Goal: Task Accomplishment & Management: Manage account settings

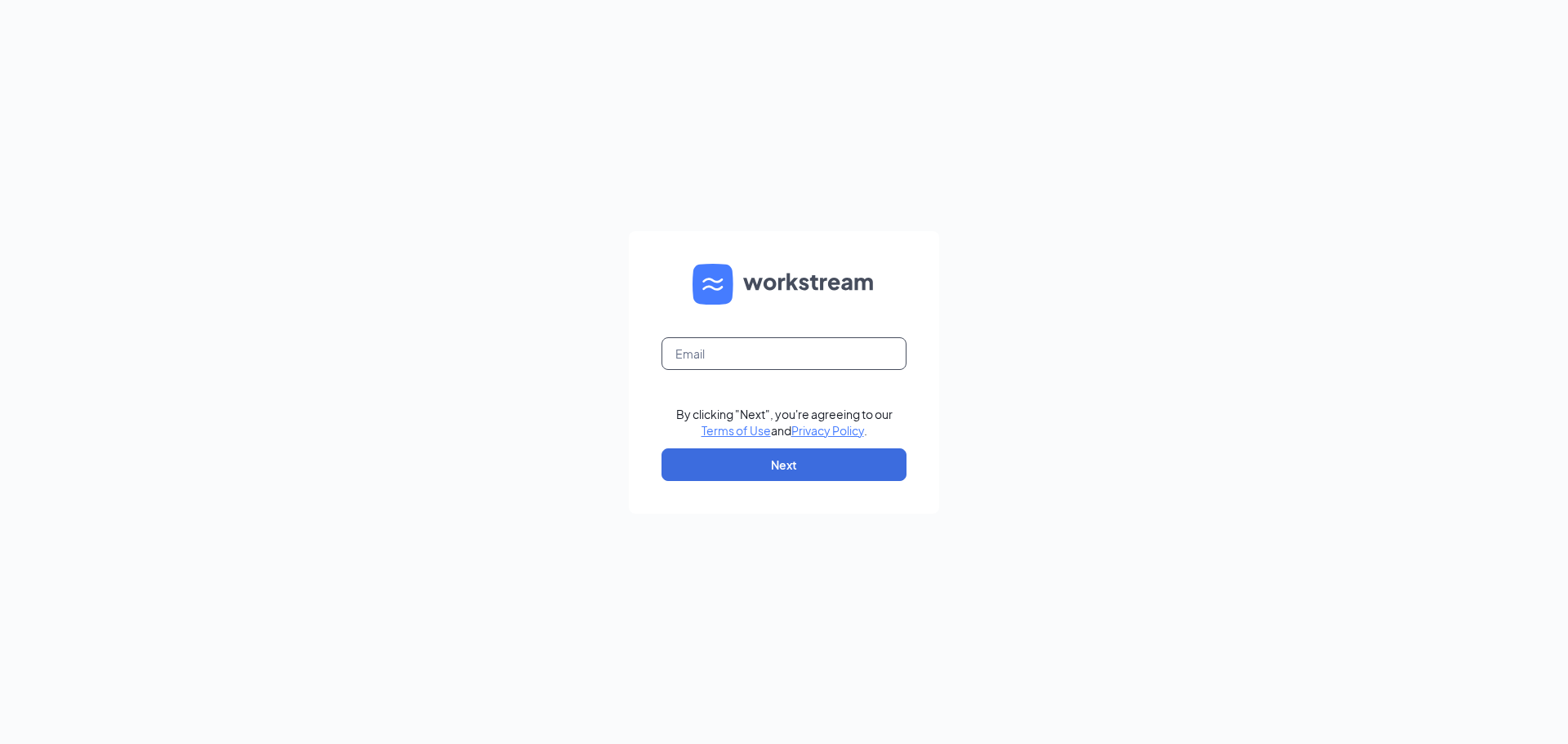
click at [713, 359] on input "text" at bounding box center [784, 354] width 245 height 33
type input "[PERSON_NAME][EMAIL_ADDRESS][DOMAIN_NAME]"
click at [786, 462] on button "Next" at bounding box center [784, 465] width 245 height 33
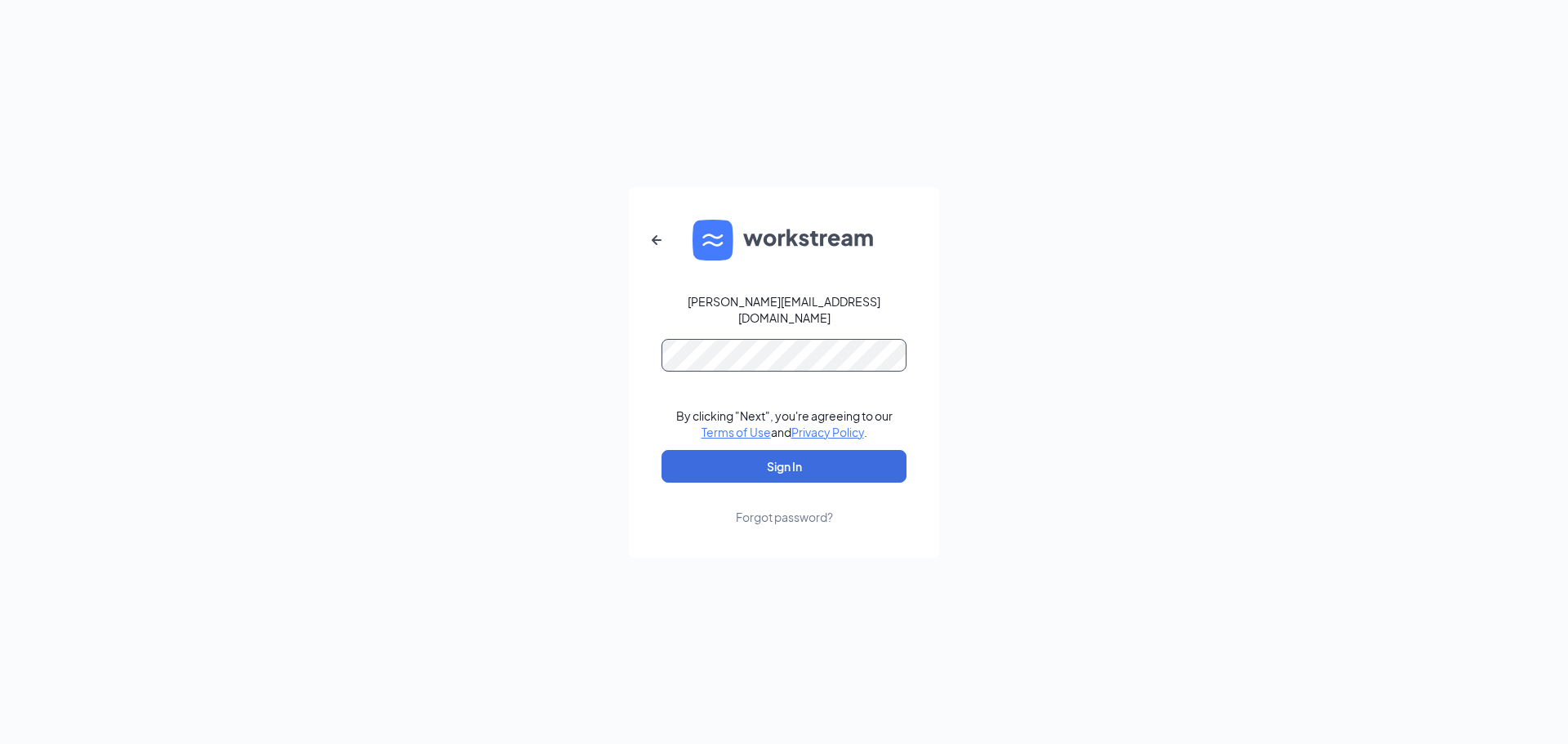
click at [661, 450] on button "Sign In" at bounding box center [784, 467] width 245 height 33
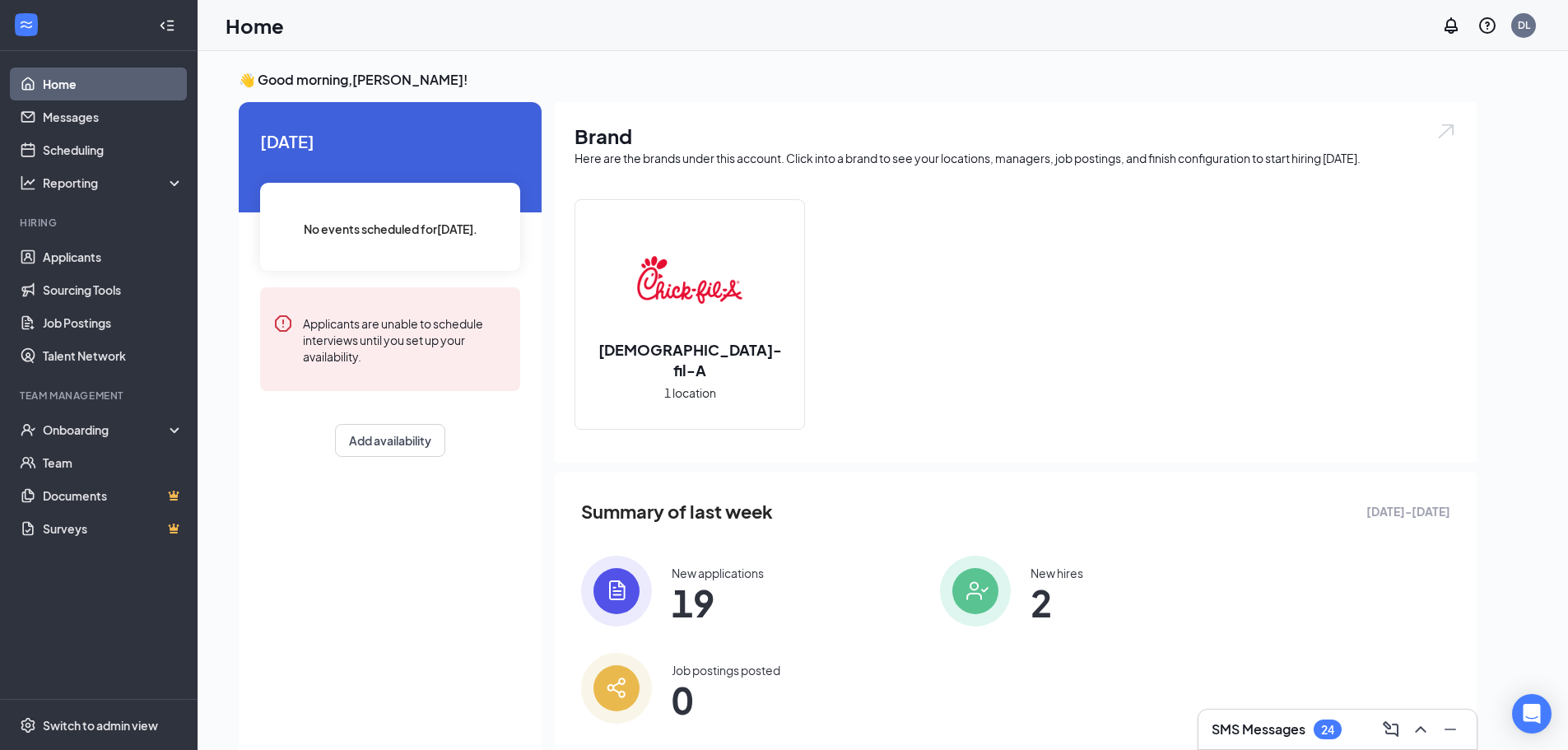
click at [940, 582] on img at bounding box center [975, 591] width 70 height 71
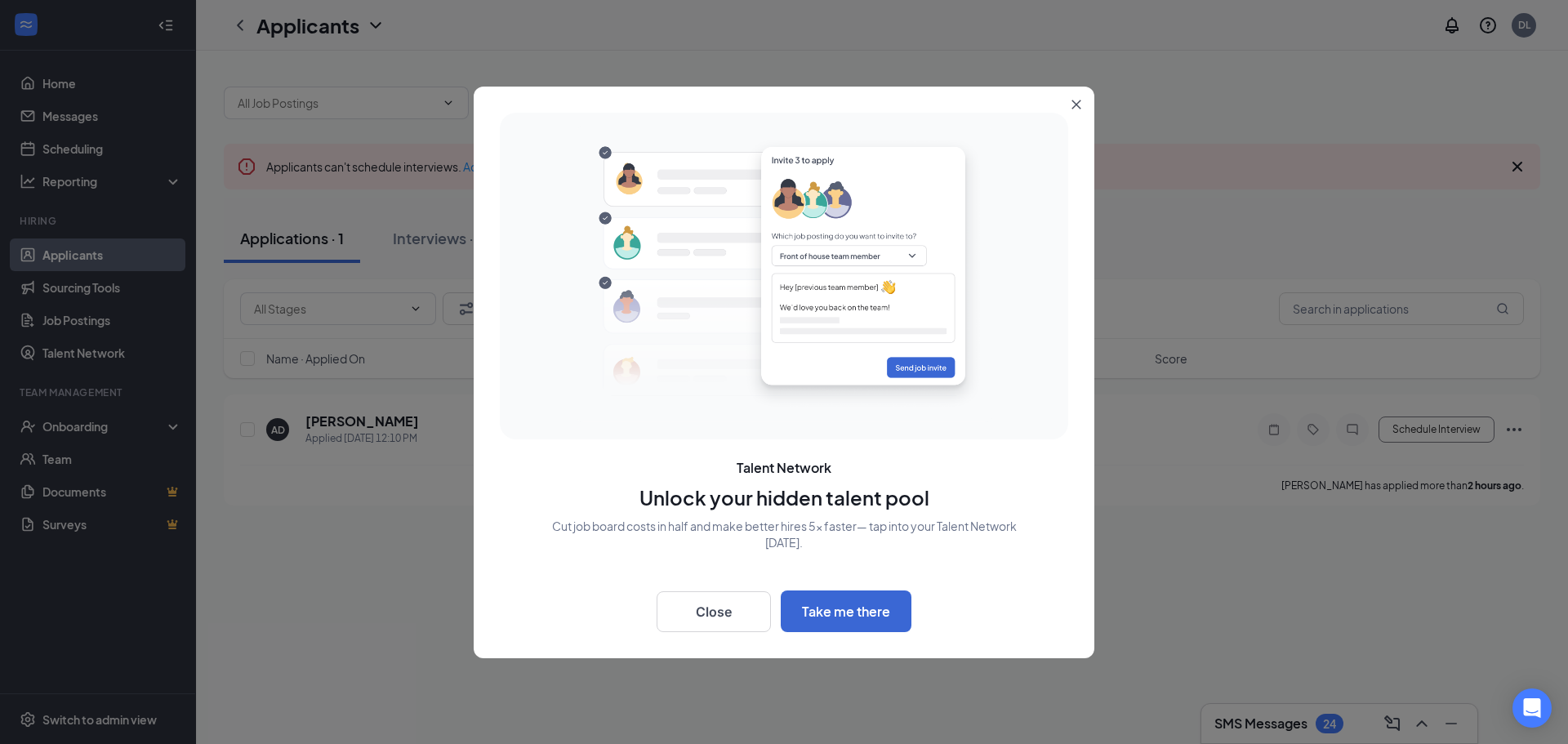
click at [1079, 101] on icon "Close" at bounding box center [1077, 104] width 9 height 9
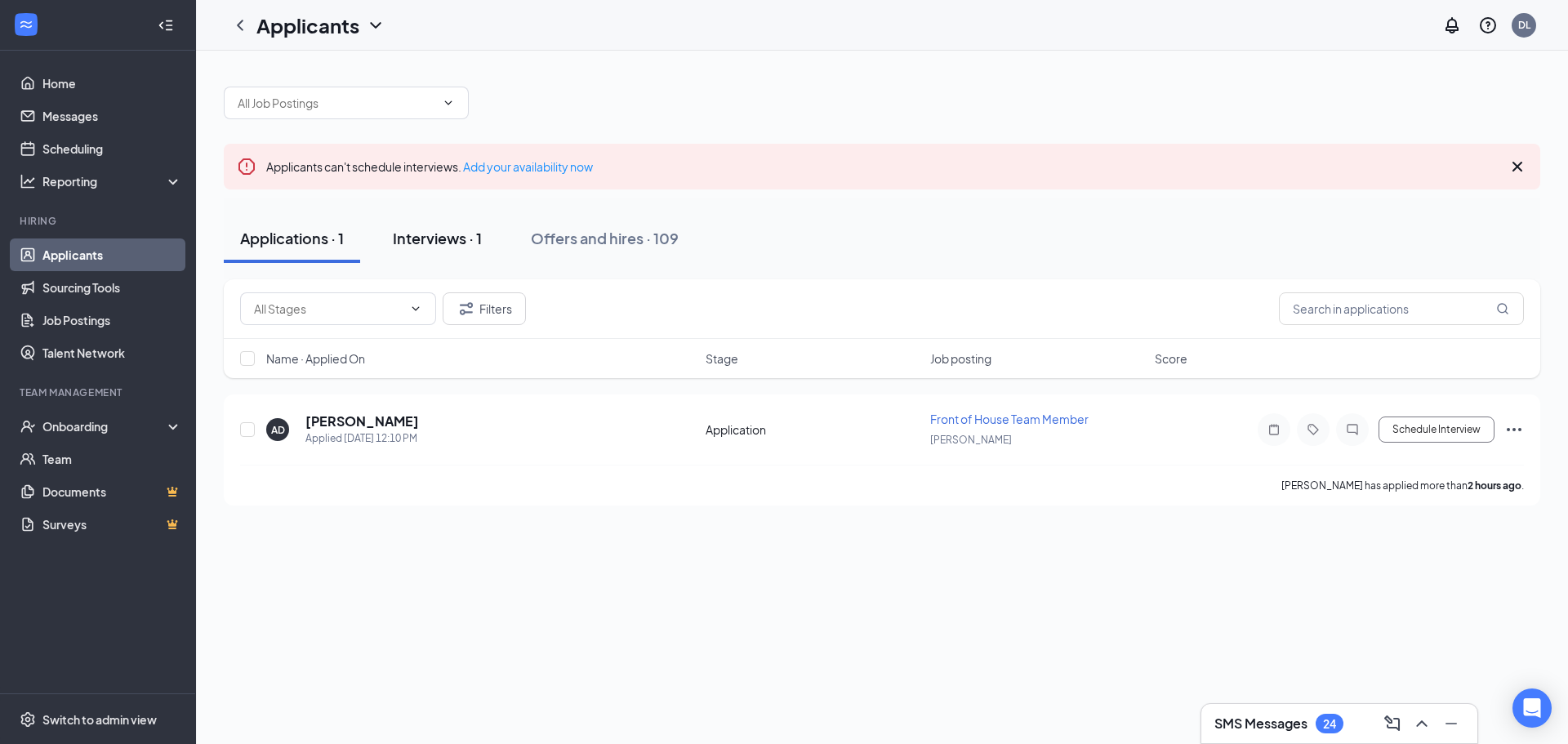
click at [456, 241] on div "Interviews · 1" at bounding box center [438, 238] width 89 height 21
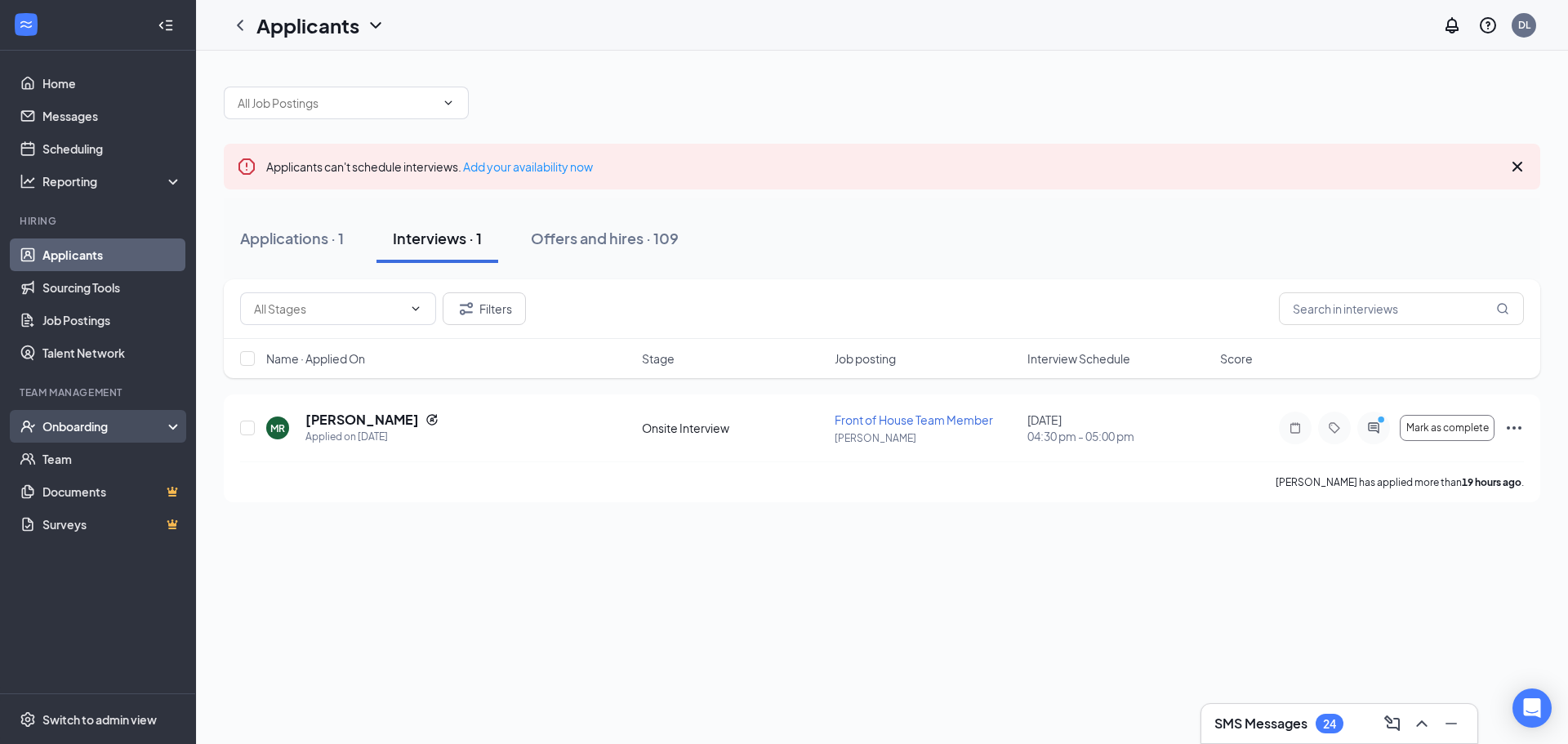
click at [174, 416] on div "Onboarding" at bounding box center [98, 426] width 196 height 33
click at [79, 525] on link "Onboarding Documents" at bounding box center [113, 525] width 140 height 33
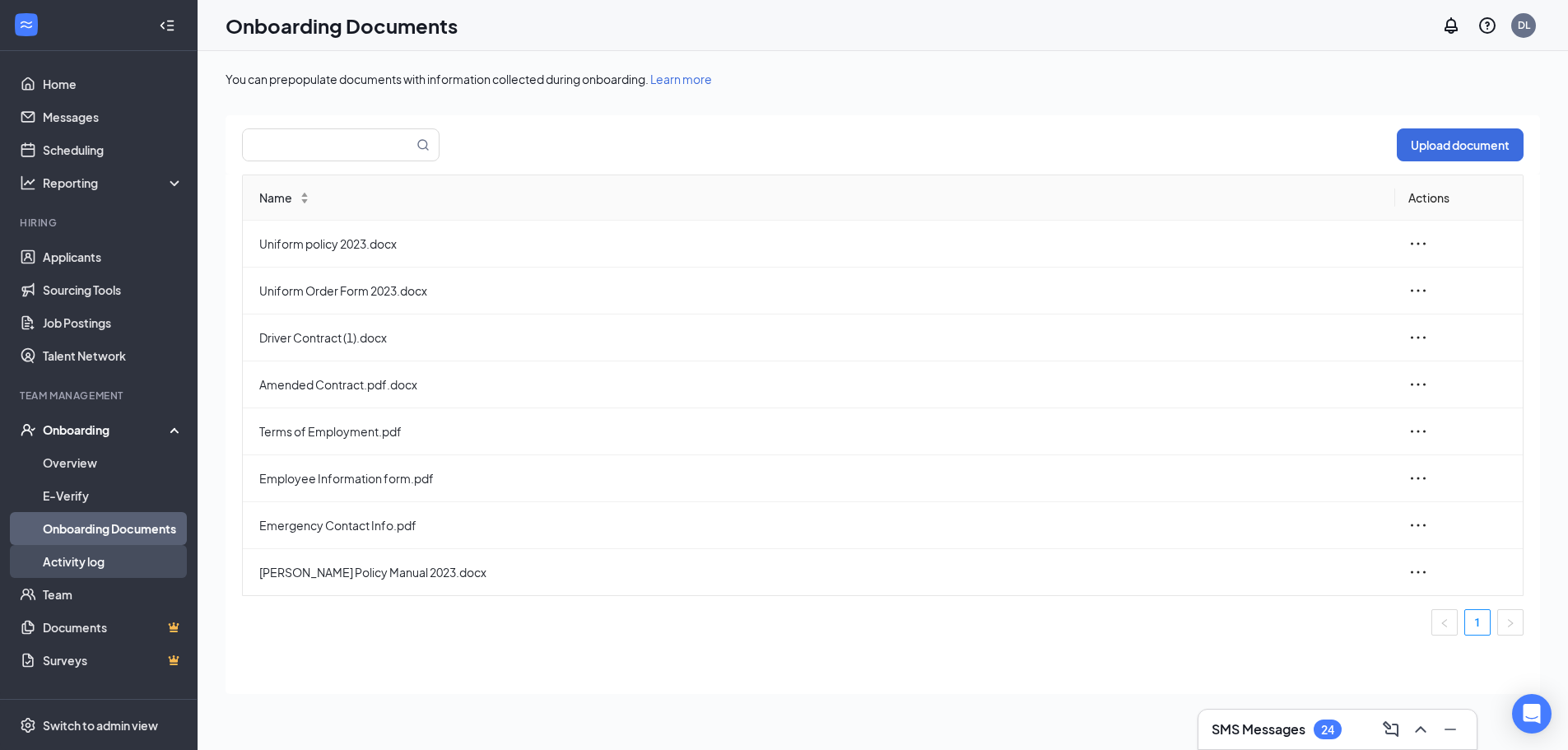
click at [68, 561] on link "Activity log" at bounding box center [114, 562] width 141 height 33
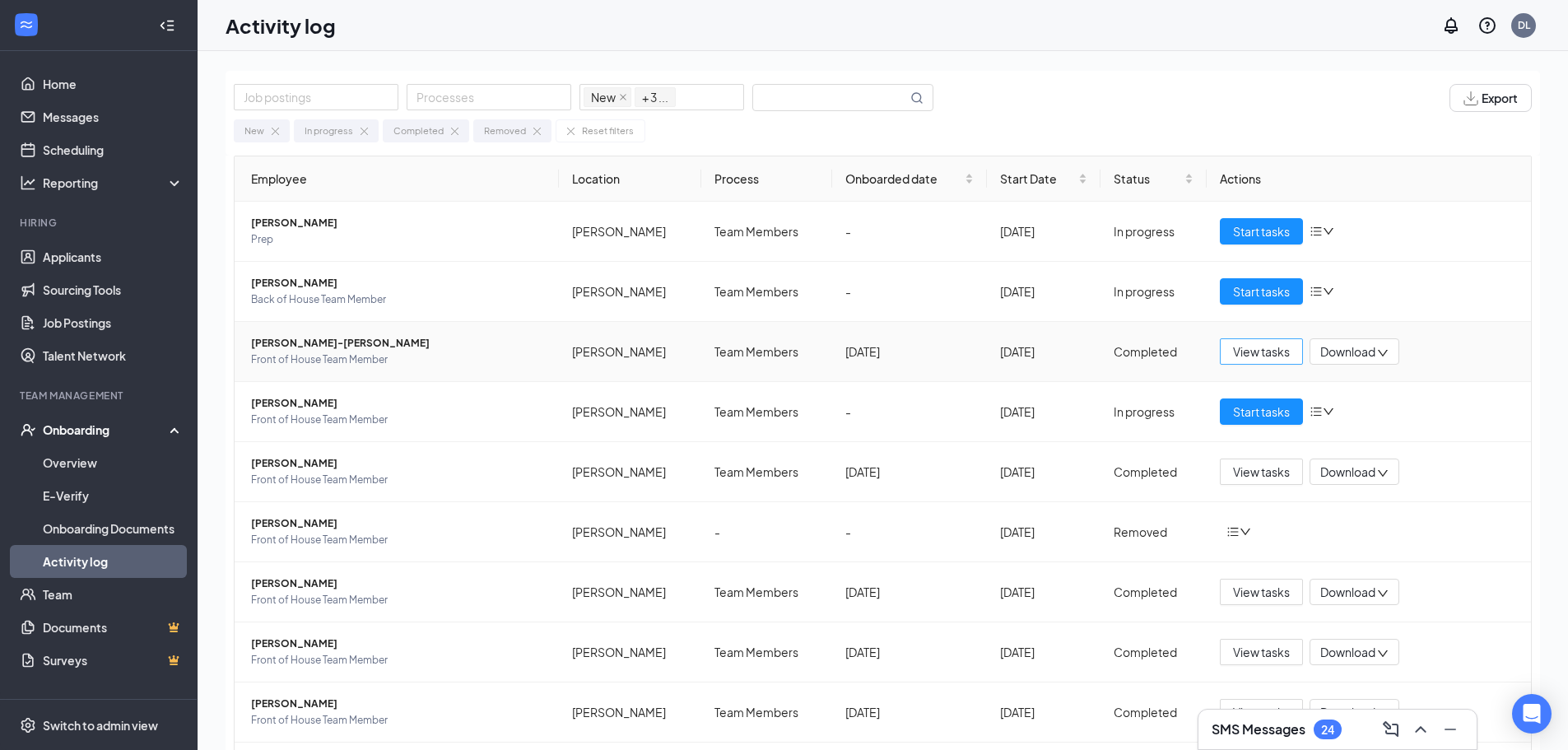
click at [1260, 349] on span "View tasks" at bounding box center [1261, 352] width 57 height 18
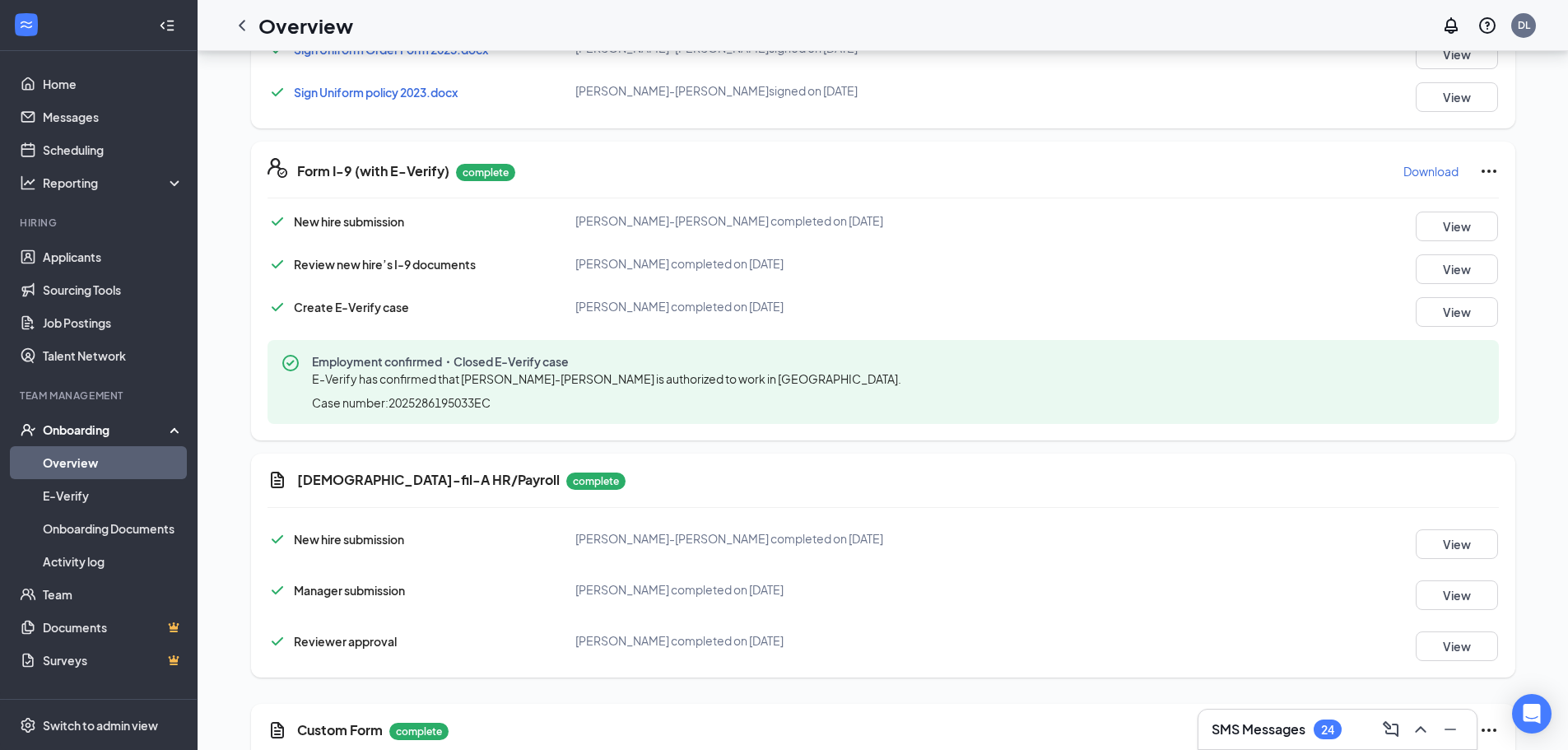
scroll to position [1159, 0]
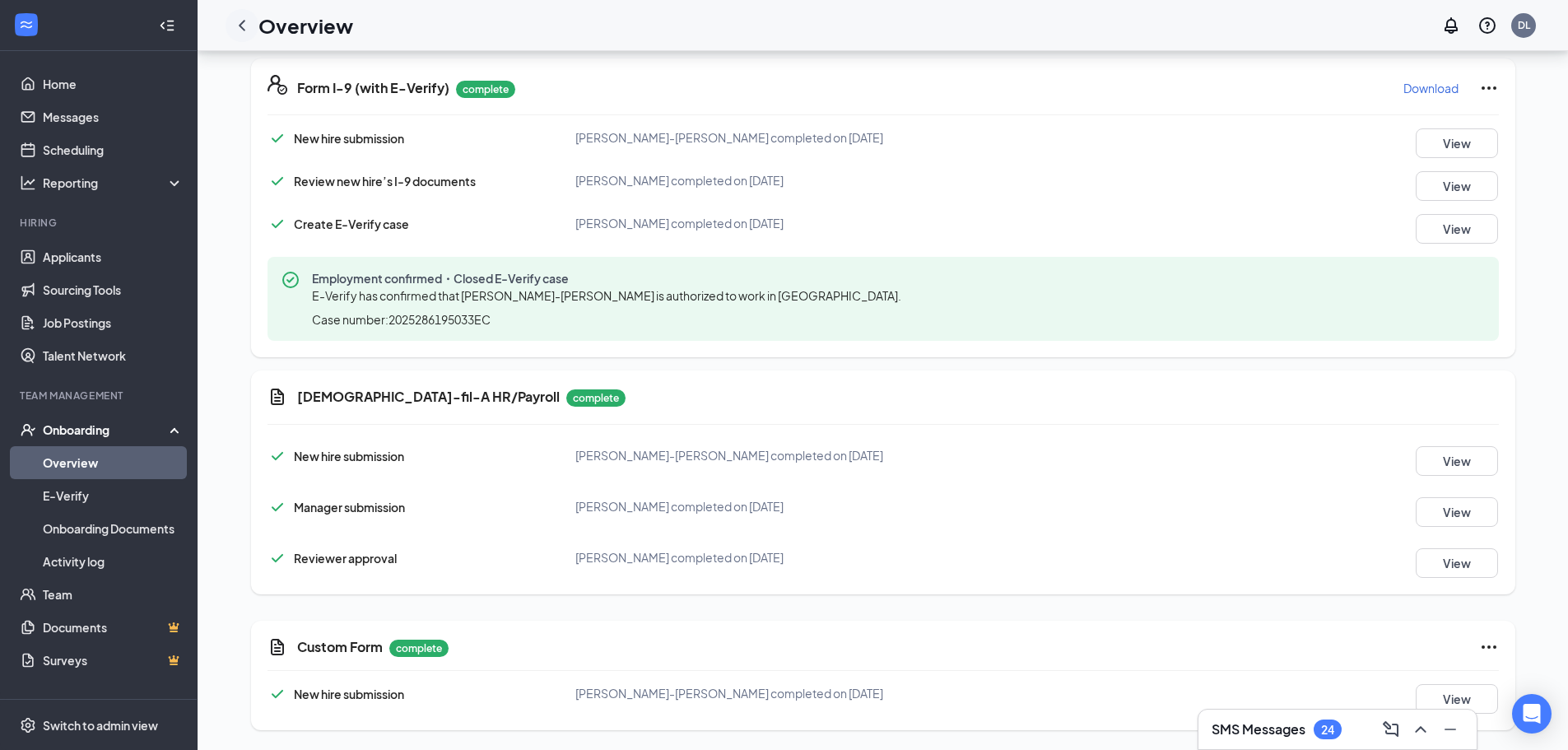
click at [242, 20] on icon "ChevronLeft" at bounding box center [242, 26] width 20 height 20
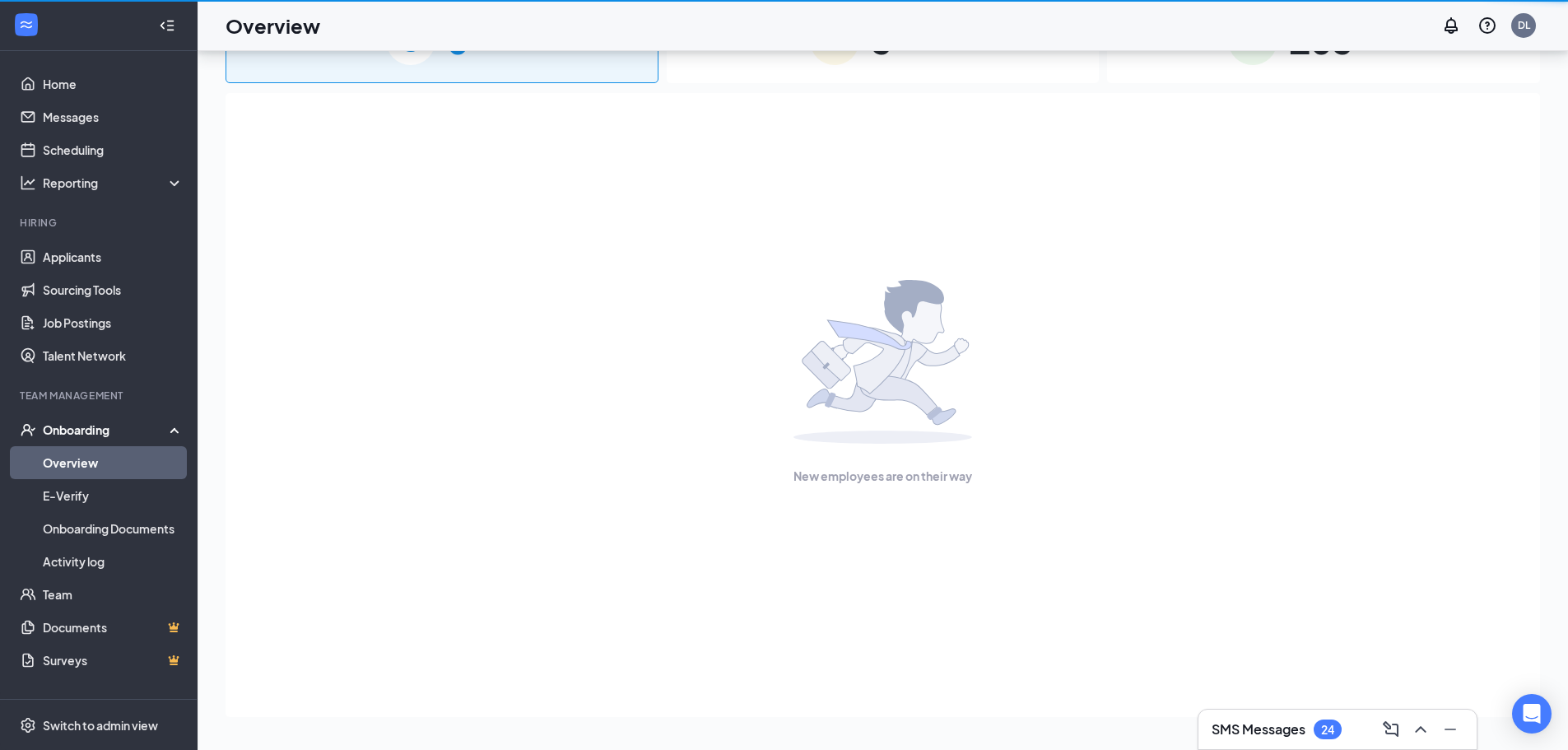
scroll to position [74, 0]
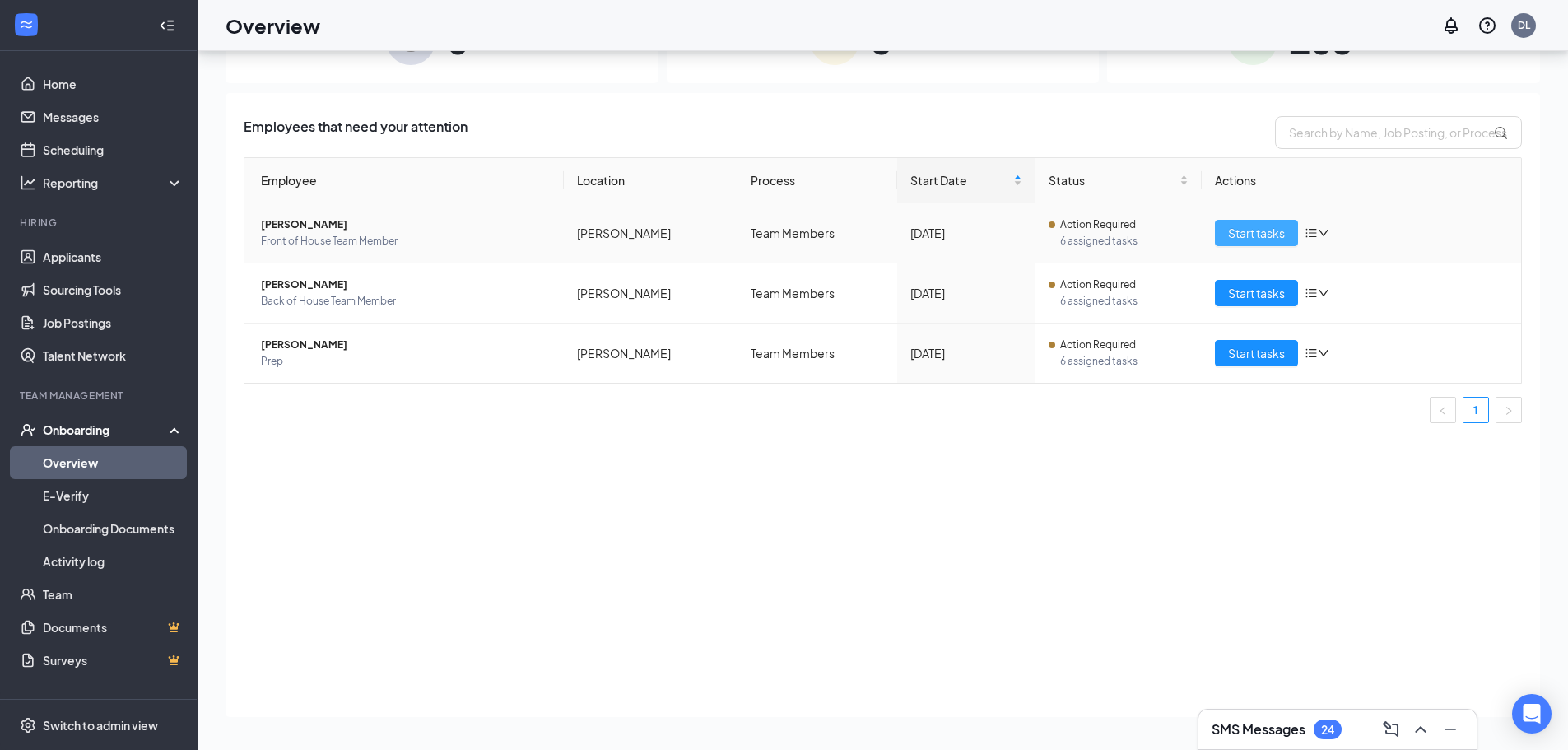
click at [1258, 238] on span "Start tasks" at bounding box center [1256, 233] width 57 height 18
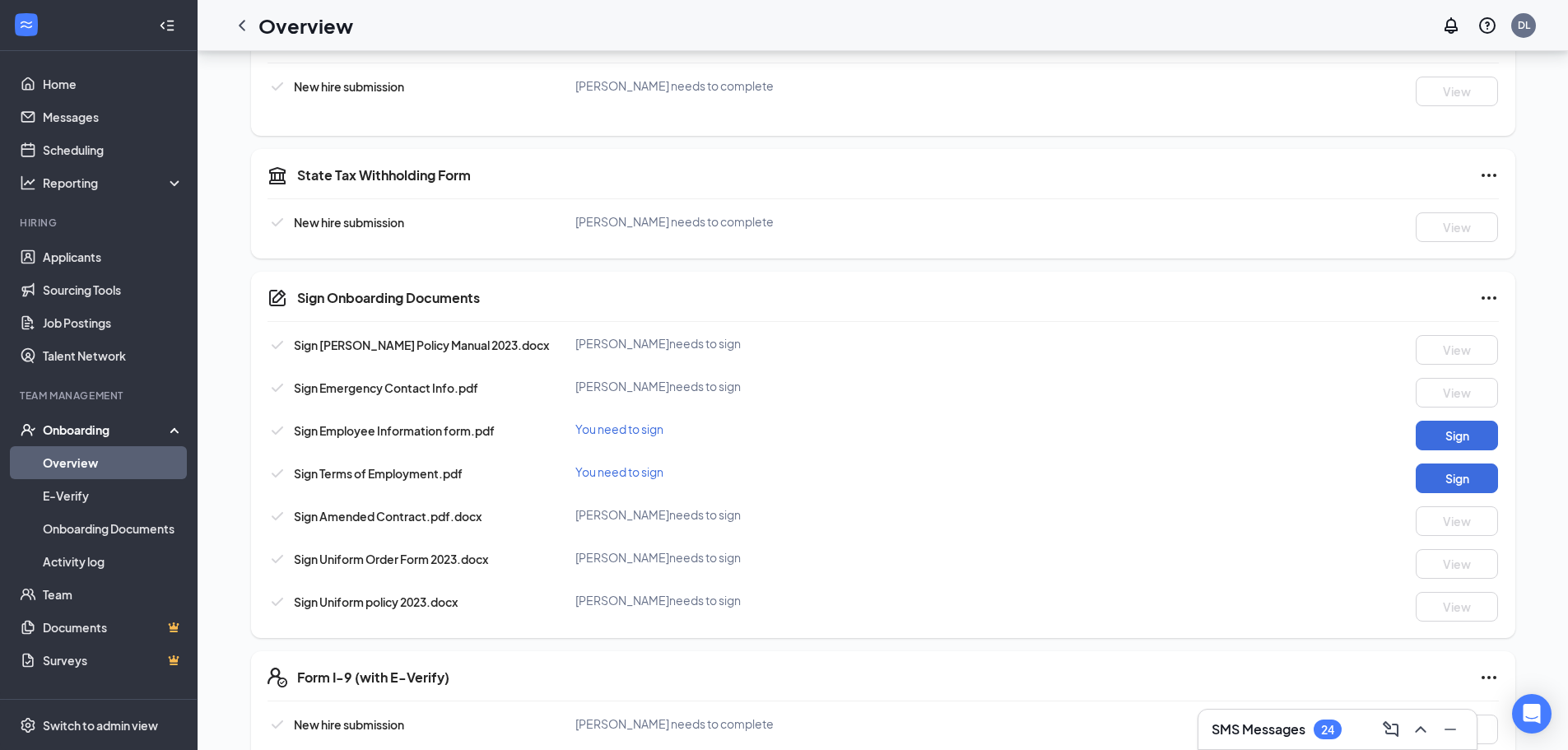
scroll to position [577, 0]
